Goal: Navigation & Orientation: Find specific page/section

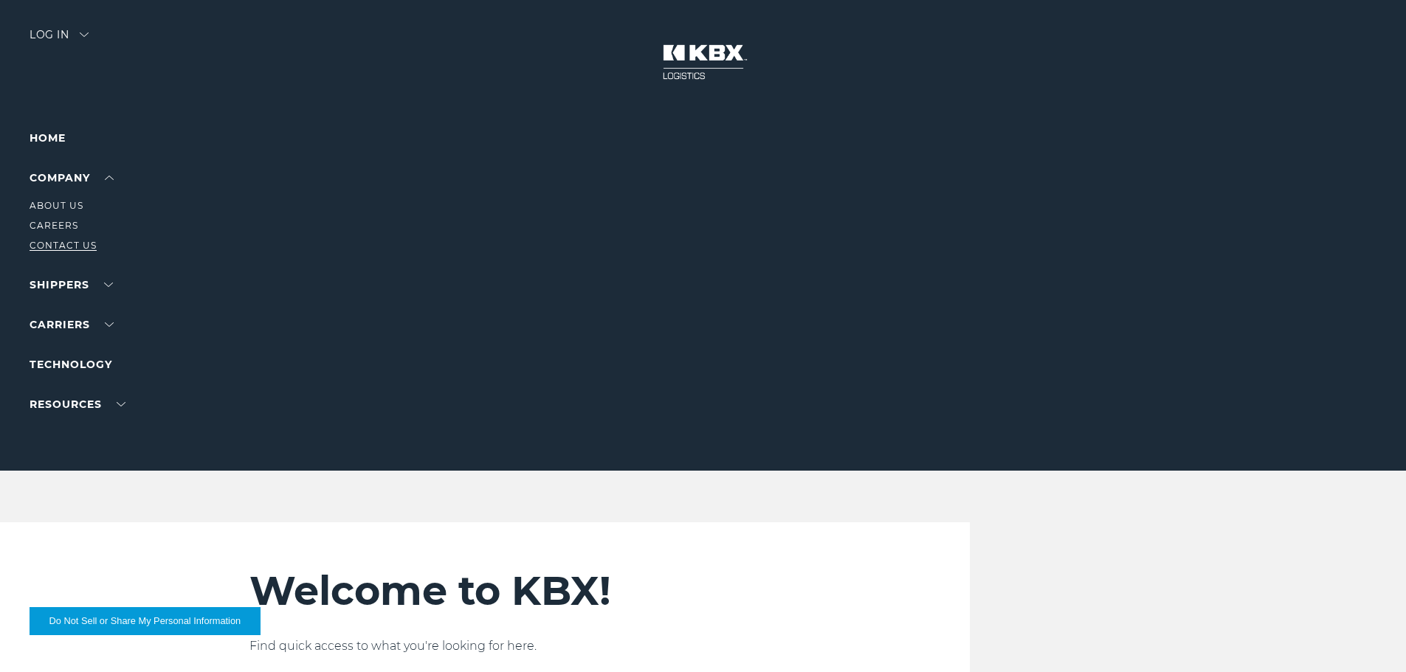
click at [49, 243] on link "Contact Us" at bounding box center [63, 245] width 67 height 11
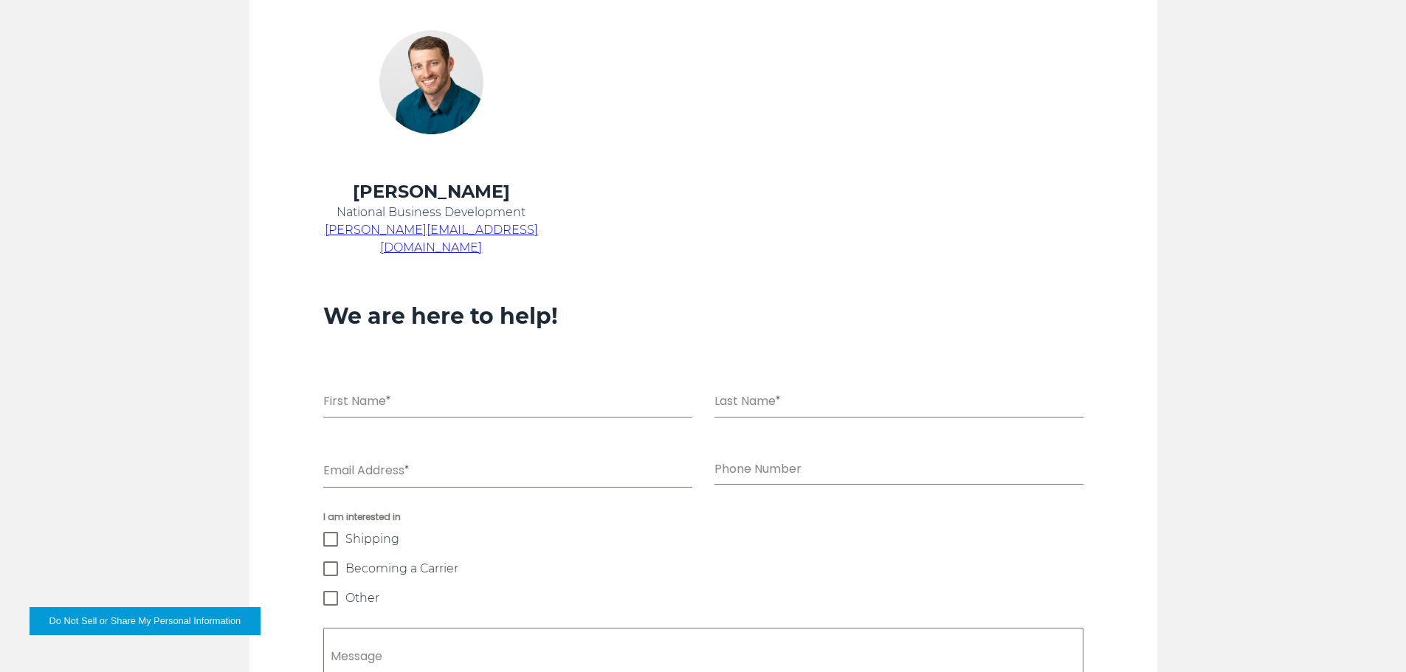
scroll to position [664, 0]
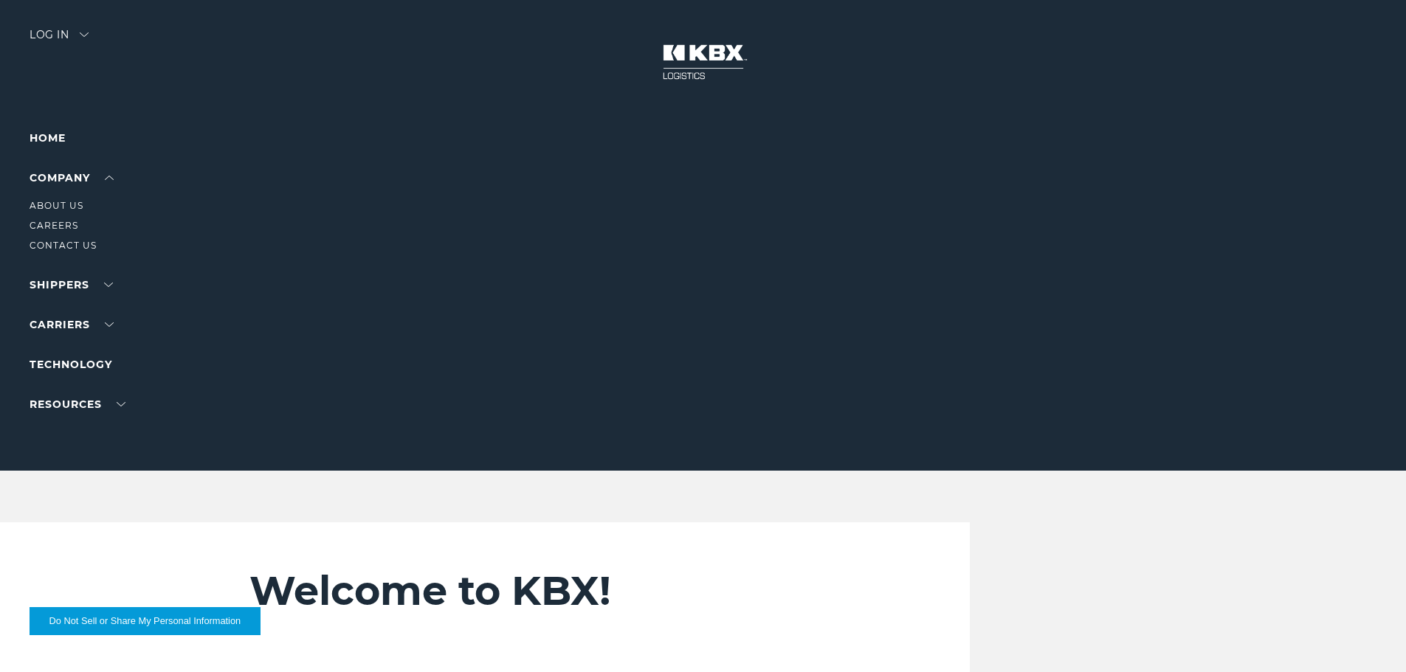
click at [65, 211] on li "About Us" at bounding box center [94, 206] width 128 height 16
click at [58, 205] on link "About Us" at bounding box center [57, 205] width 54 height 11
click at [55, 201] on link "About Us" at bounding box center [57, 205] width 54 height 11
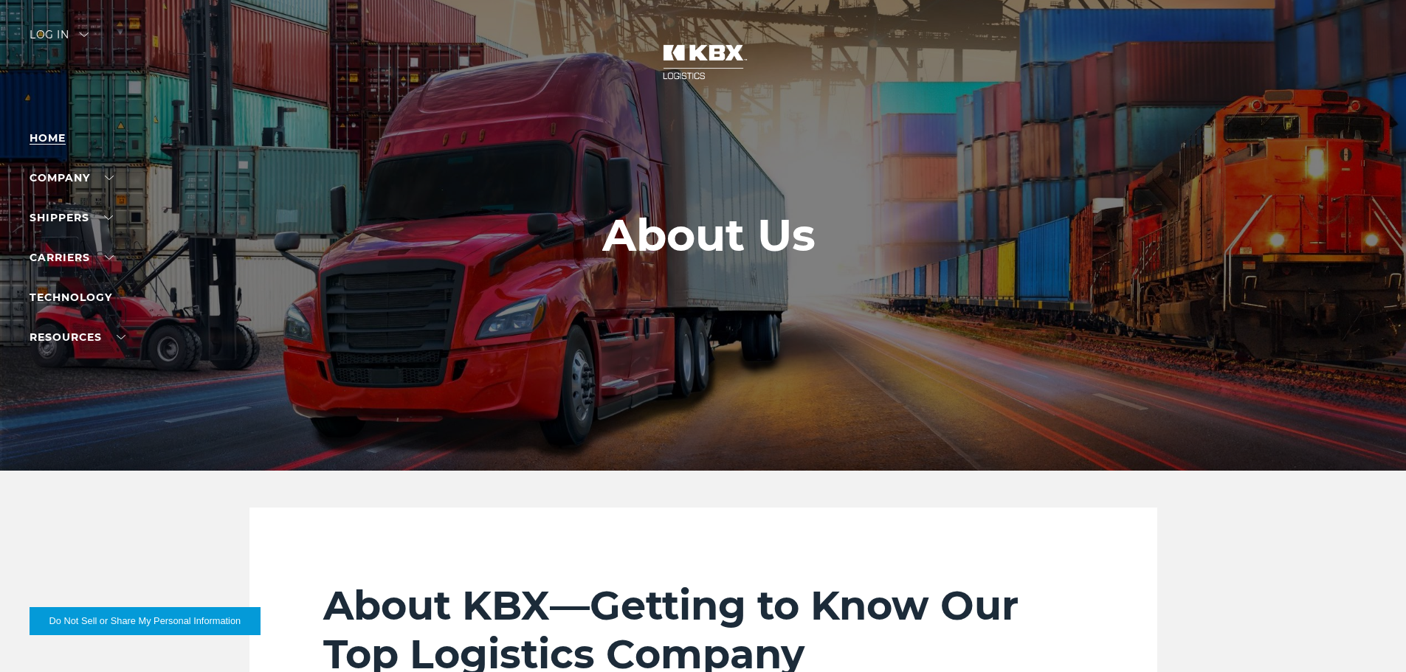
click at [55, 136] on link "Home" at bounding box center [48, 137] width 36 height 13
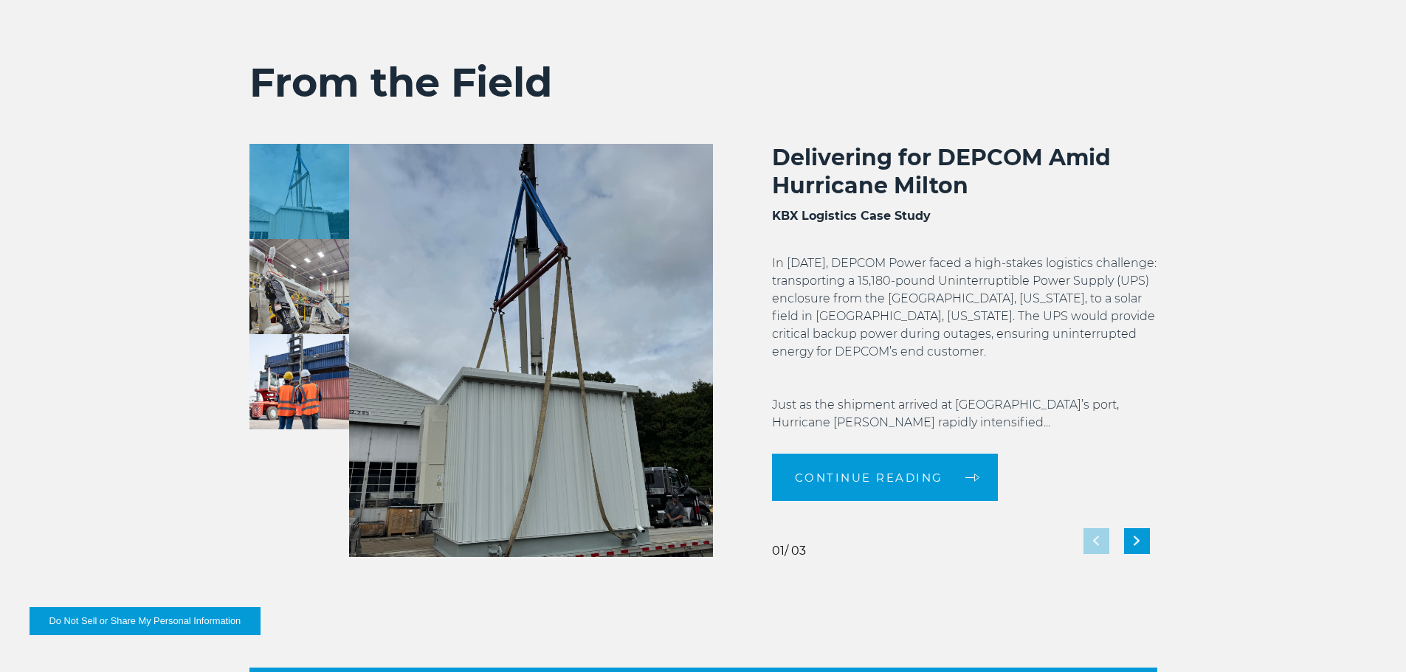
scroll to position [2849, 0]
